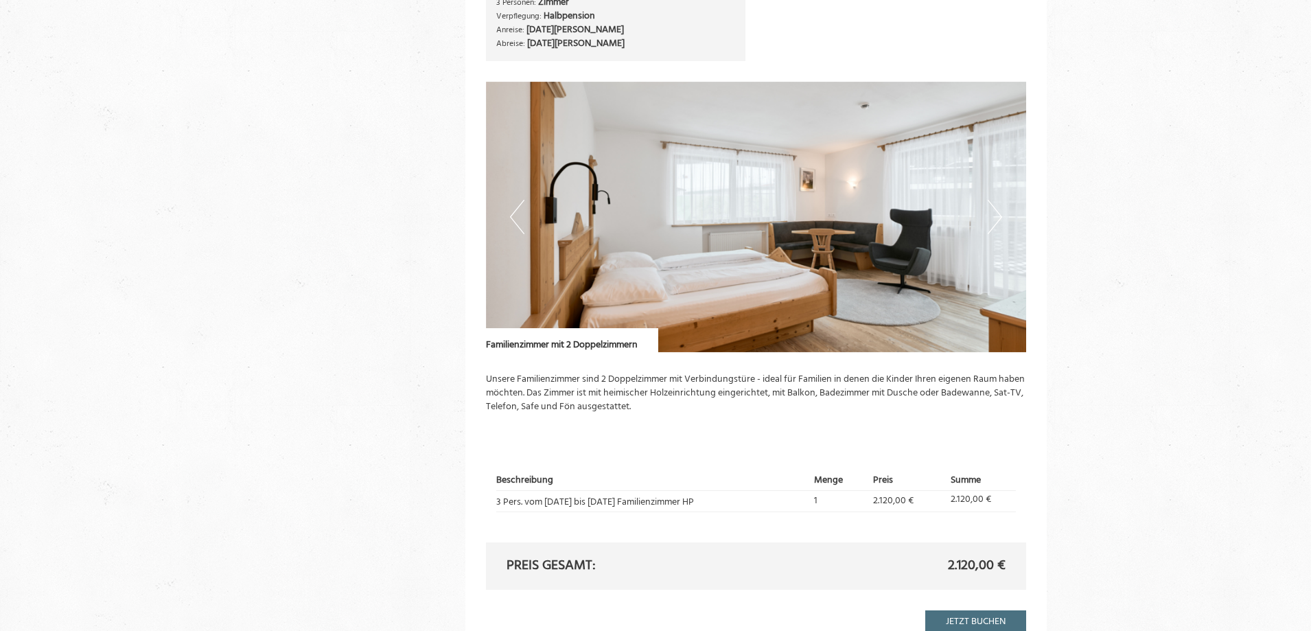
scroll to position [546, 0]
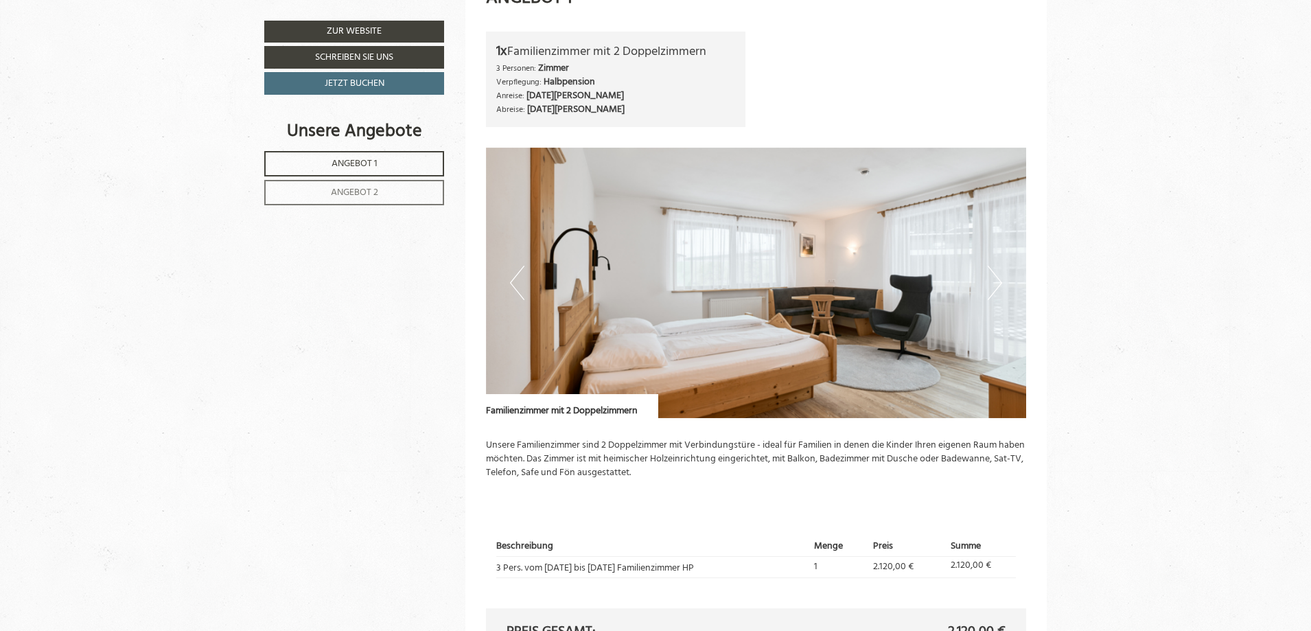
scroll to position [1301, 0]
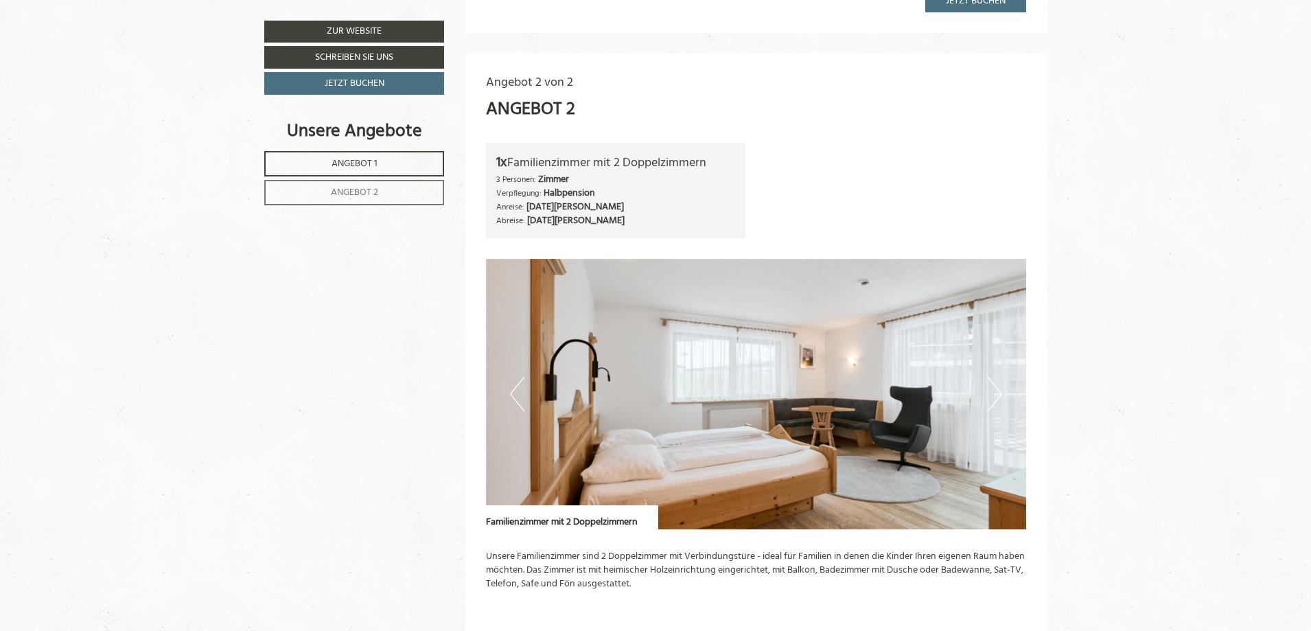
scroll to position [1784, 0]
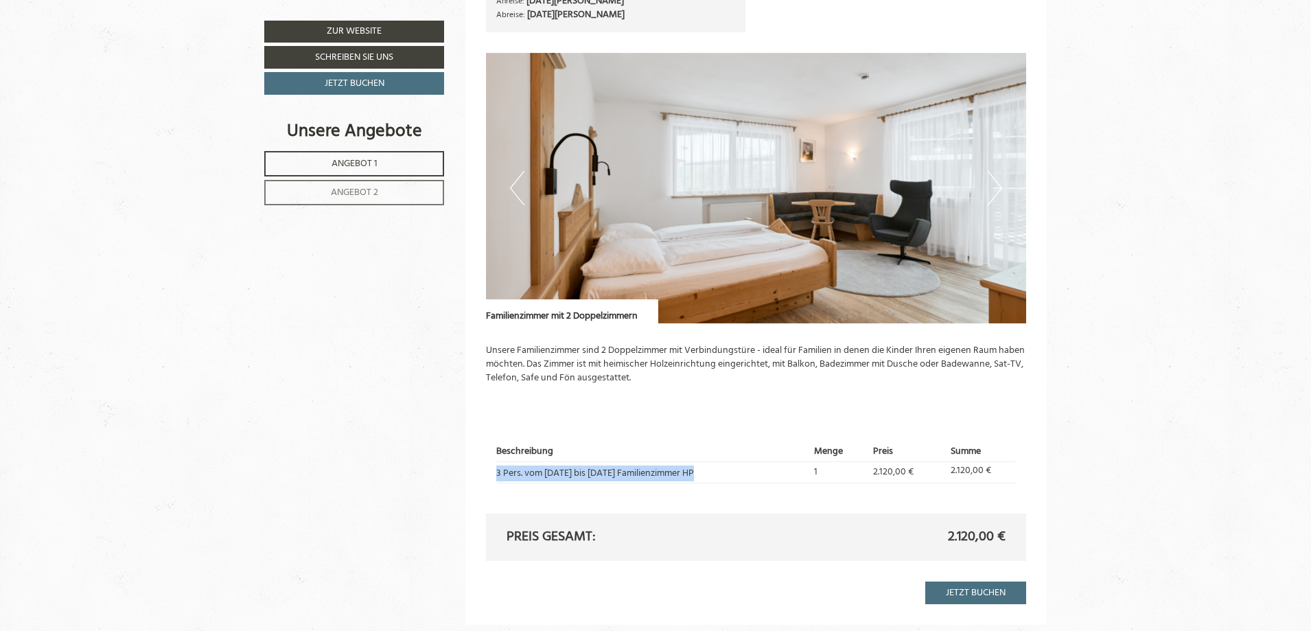
drag, startPoint x: 681, startPoint y: 473, endPoint x: 495, endPoint y: 471, distance: 186.0
click at [496, 471] on td "3 Pers. vom [DATE] bis [DATE] Familienzimmer HP" at bounding box center [652, 471] width 313 height 21
copy td "3 Pers. vom [DATE] bis [DATE] Familienzimmer HP"
